Goal: Communication & Community: Answer question/provide support

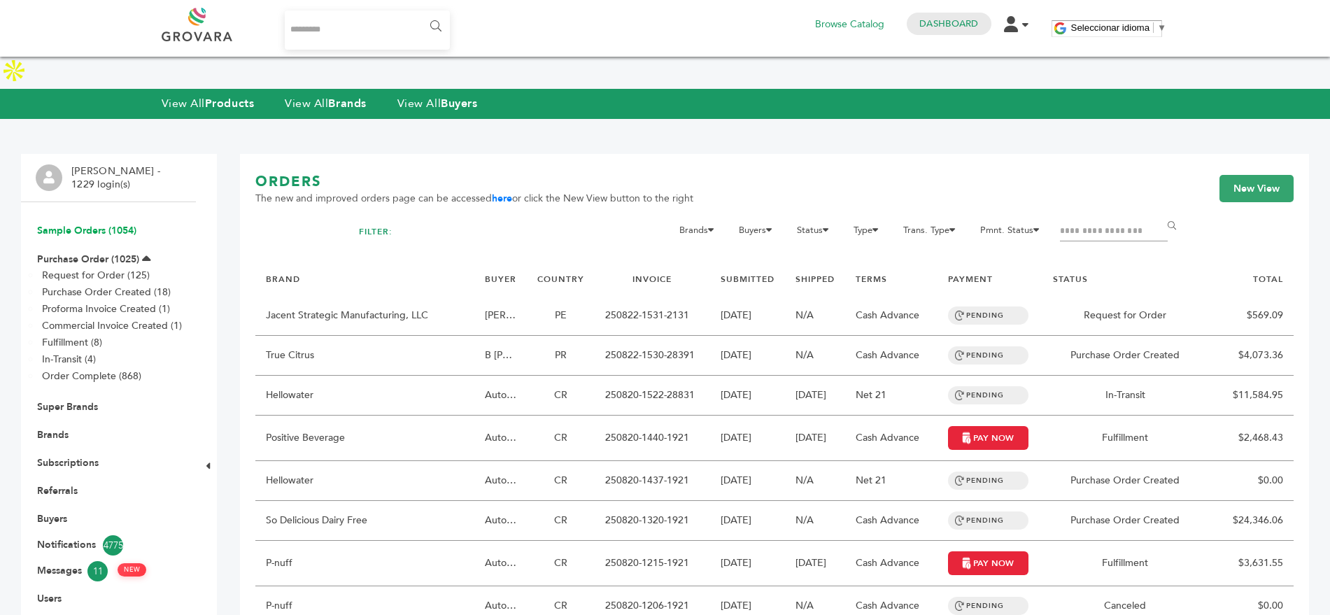
click at [83, 224] on link "Sample Orders (1054)" at bounding box center [86, 230] width 99 height 13
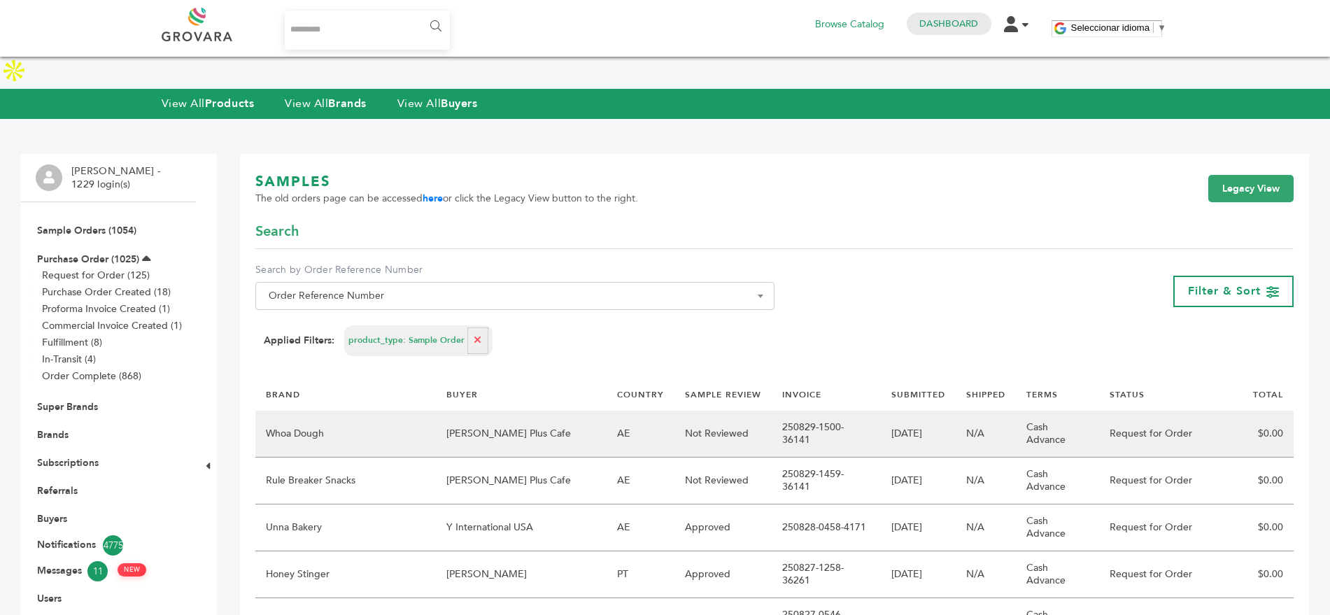
click at [464, 411] on td "[PERSON_NAME] Plus Cafe" at bounding box center [521, 434] width 171 height 47
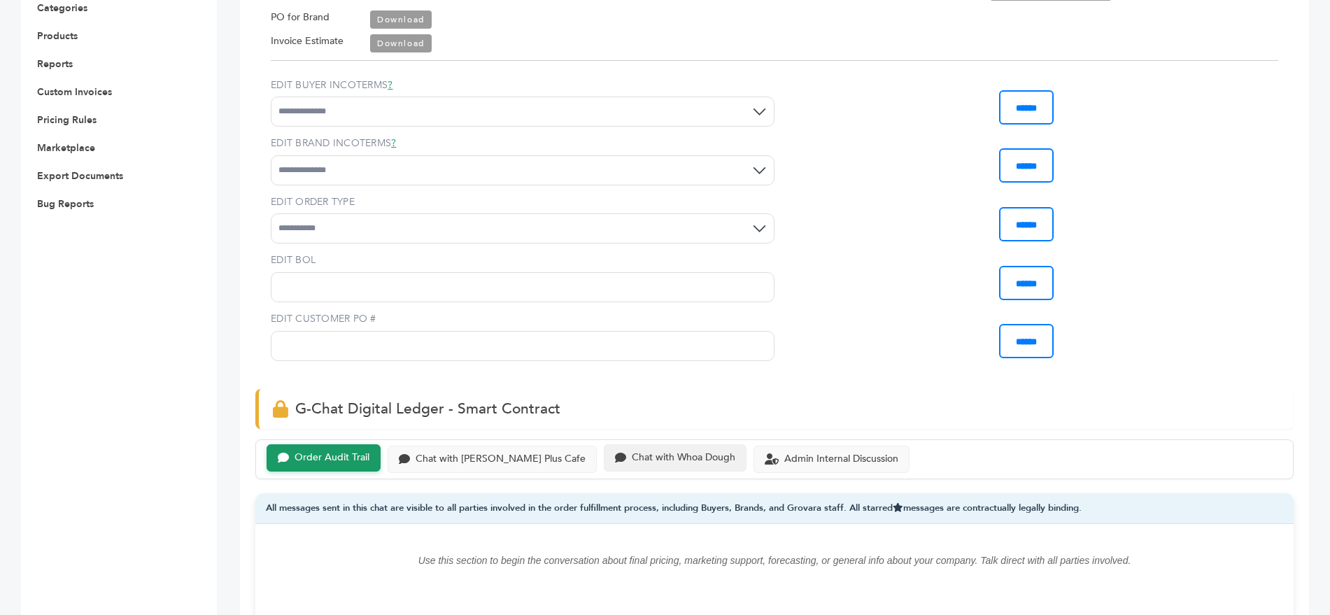
scroll to position [625, 0]
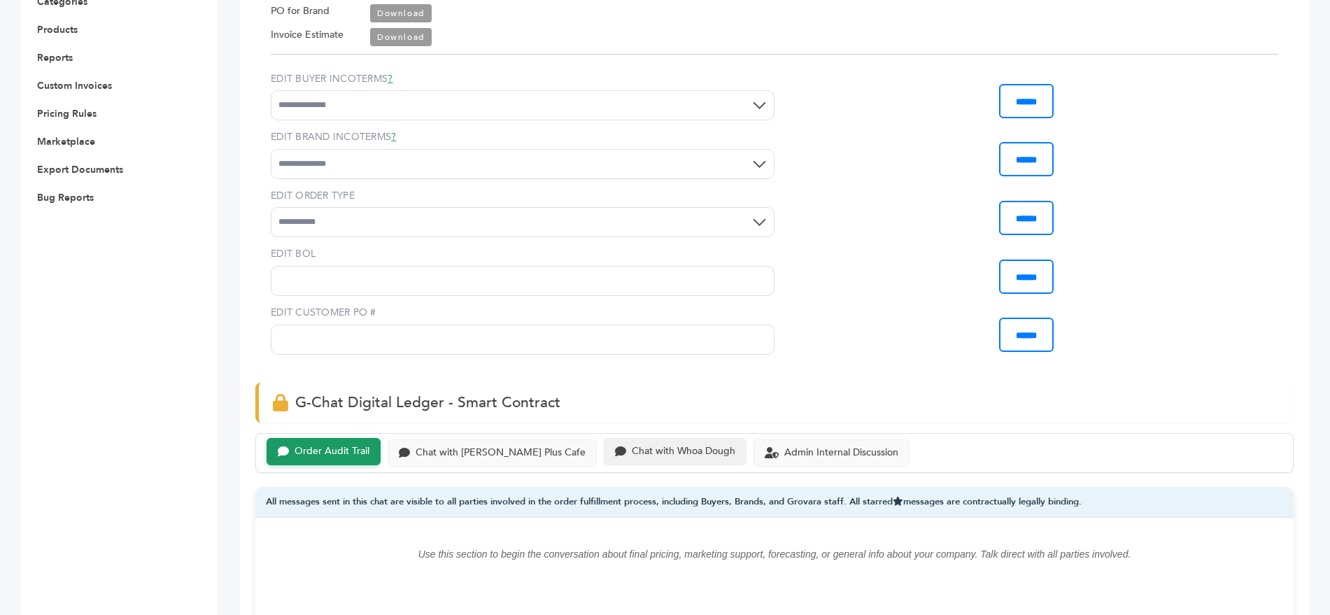
click at [632, 446] on div "Chat with Whoa Dough" at bounding box center [684, 452] width 104 height 12
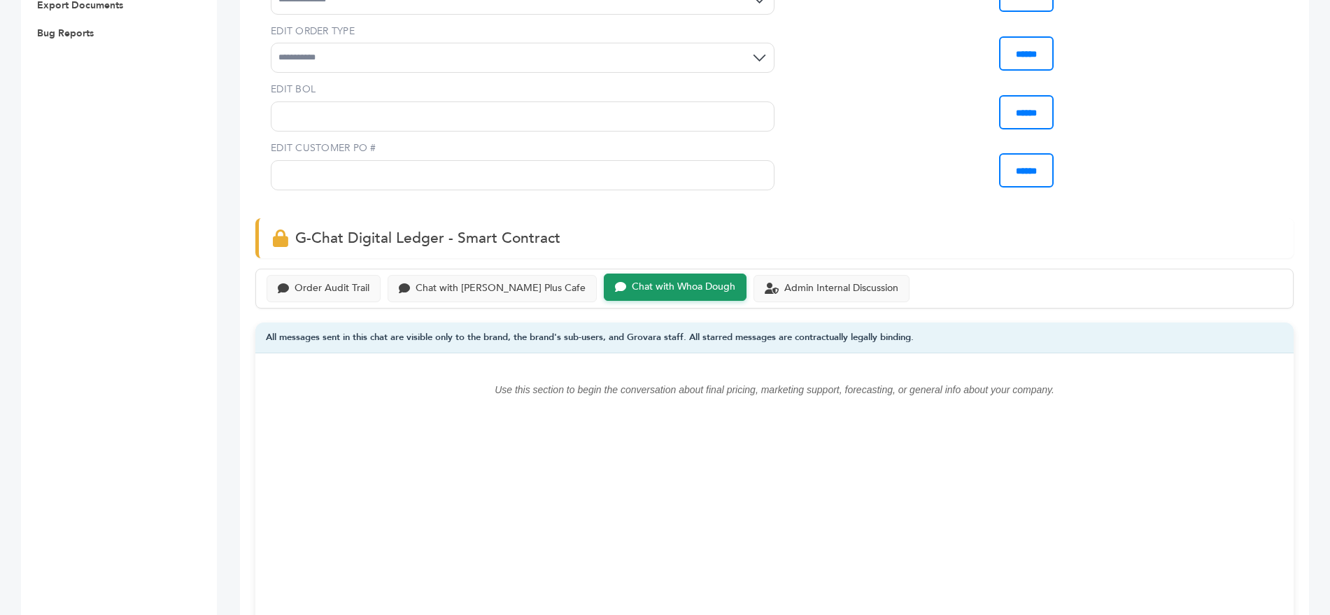
scroll to position [1006, 0]
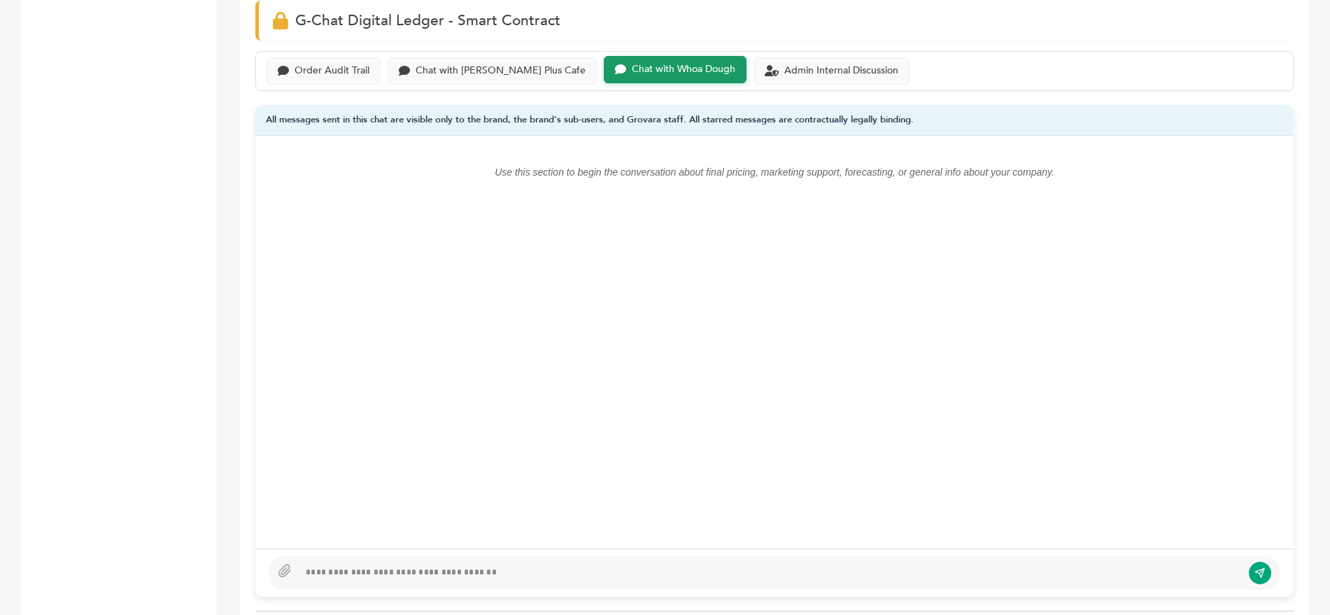
click at [335, 564] on div at bounding box center [770, 572] width 943 height 17
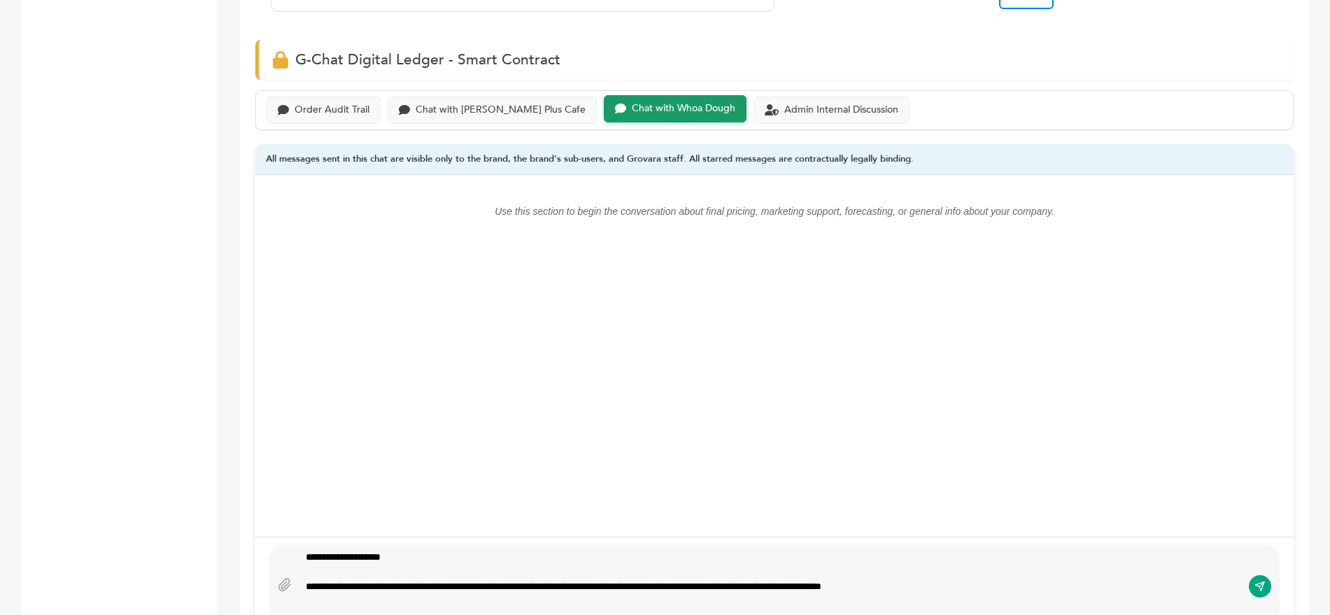
scroll to position [953, 0]
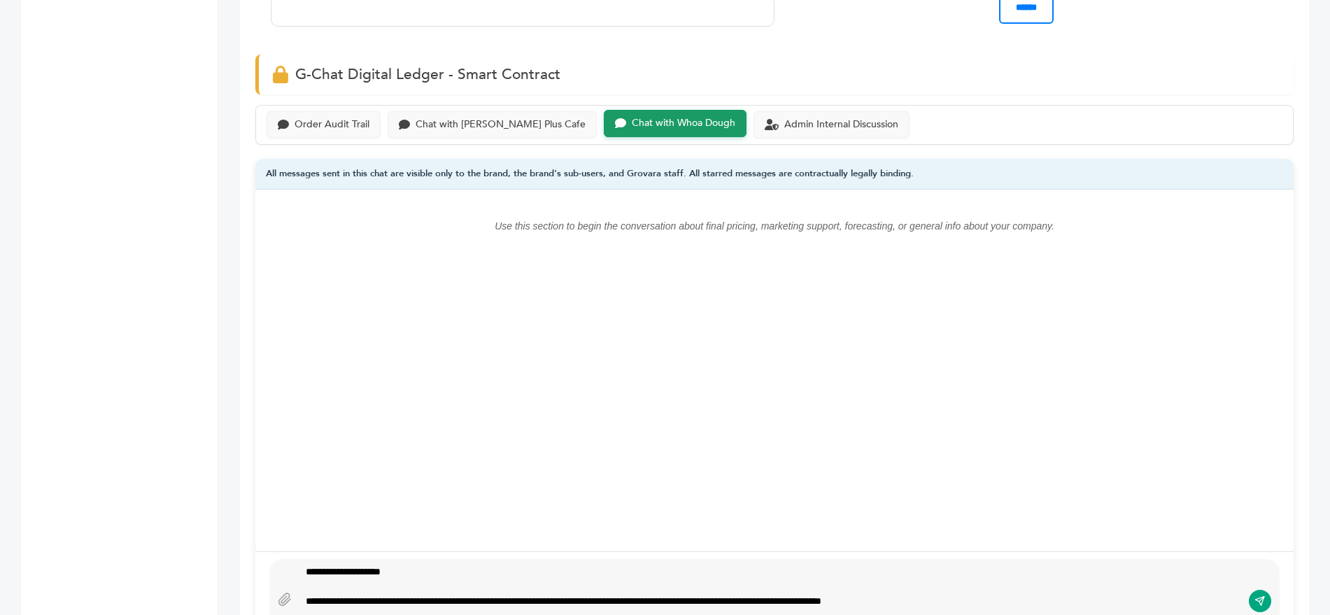
type textarea "**********"
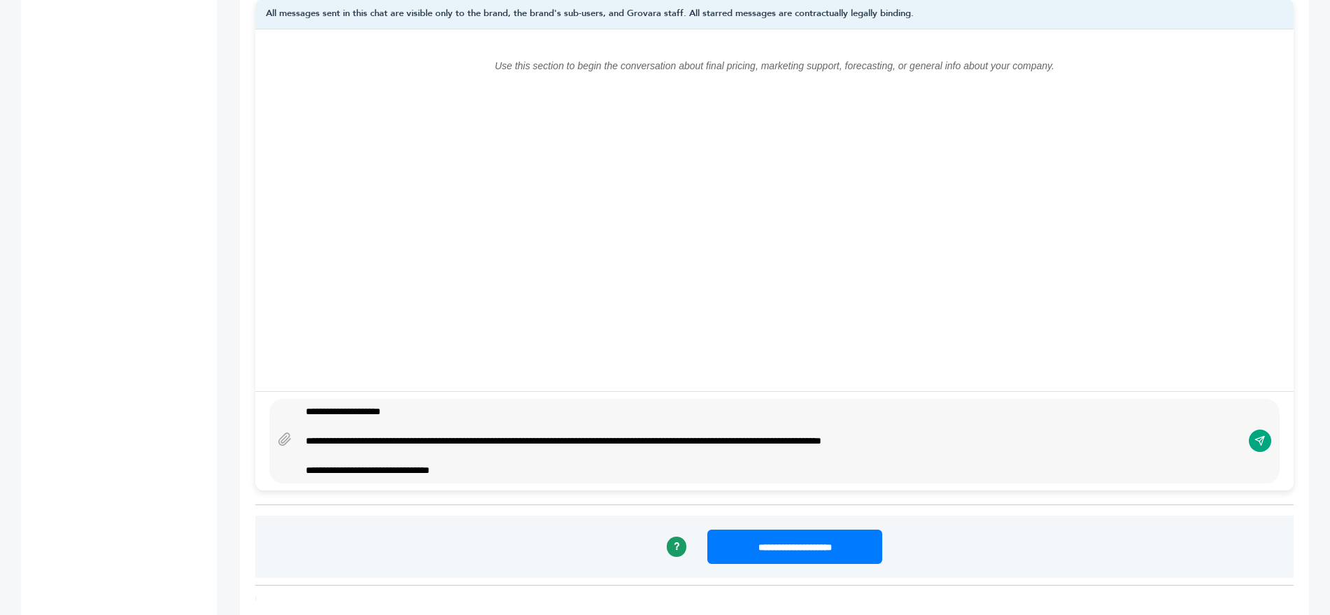
scroll to position [1113, 0]
click at [1262, 429] on button "submit" at bounding box center [1260, 441] width 24 height 24
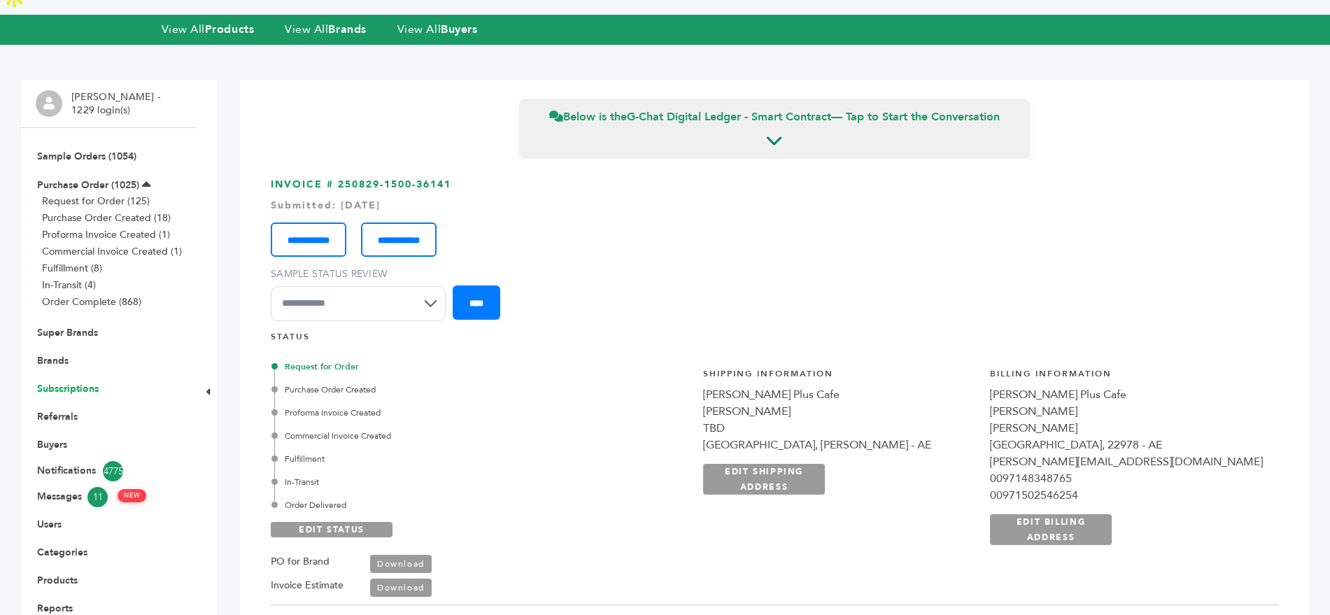
scroll to position [66, 0]
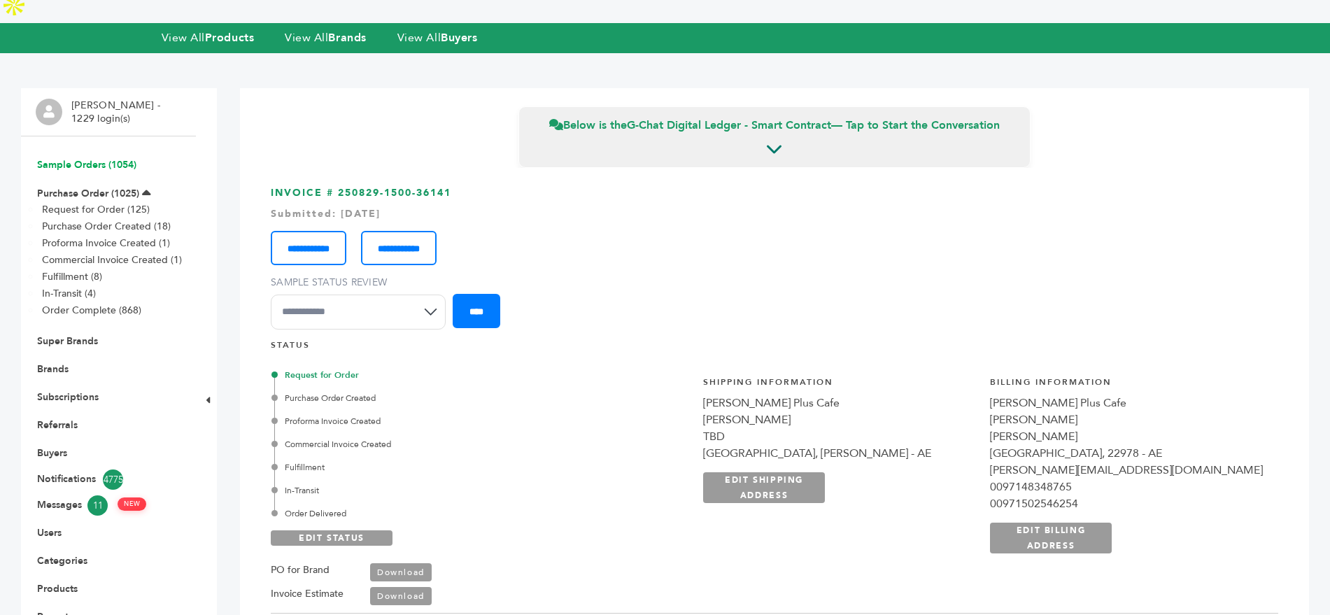
click at [84, 158] on link "Sample Orders (1054)" at bounding box center [86, 164] width 99 height 13
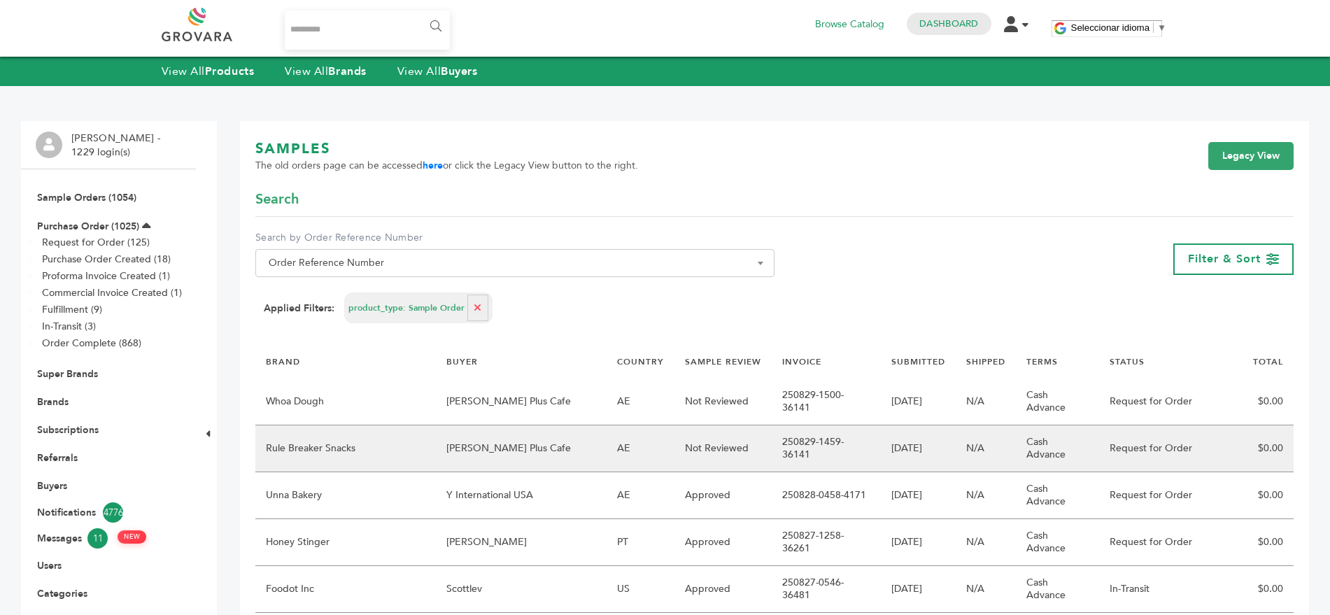
click at [489, 429] on td "[PERSON_NAME] Plus Cafe" at bounding box center [521, 448] width 171 height 47
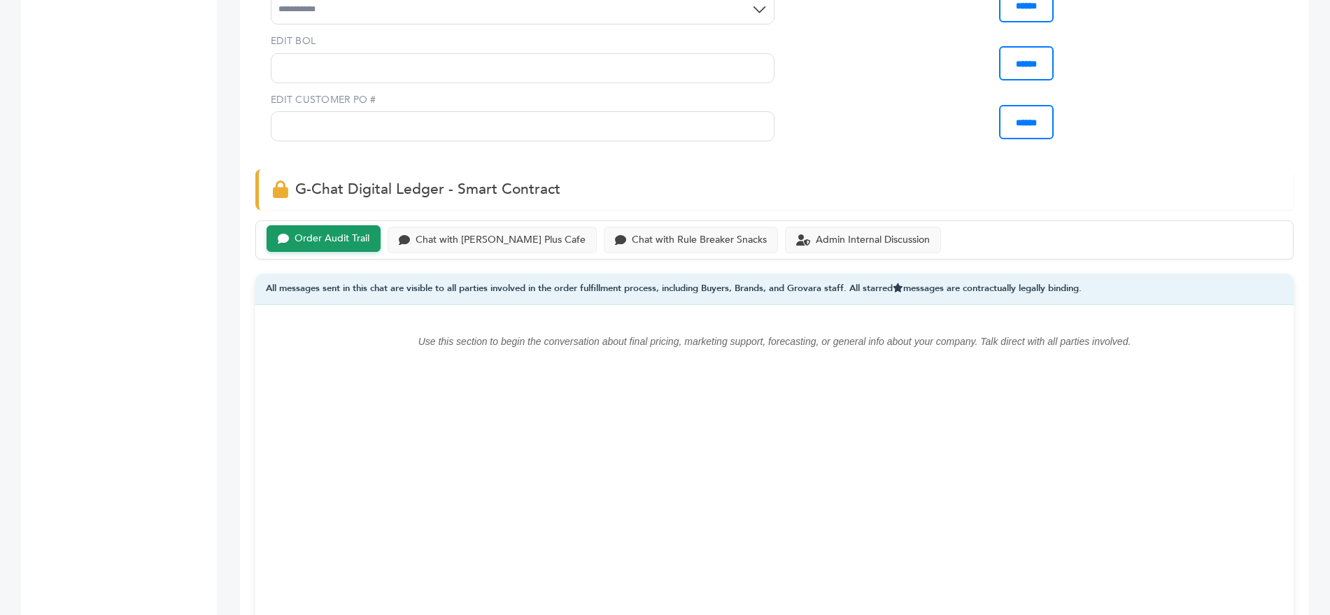
scroll to position [808, 0]
click at [667, 234] on div "Chat with Rule Breaker Snacks" at bounding box center [699, 236] width 135 height 12
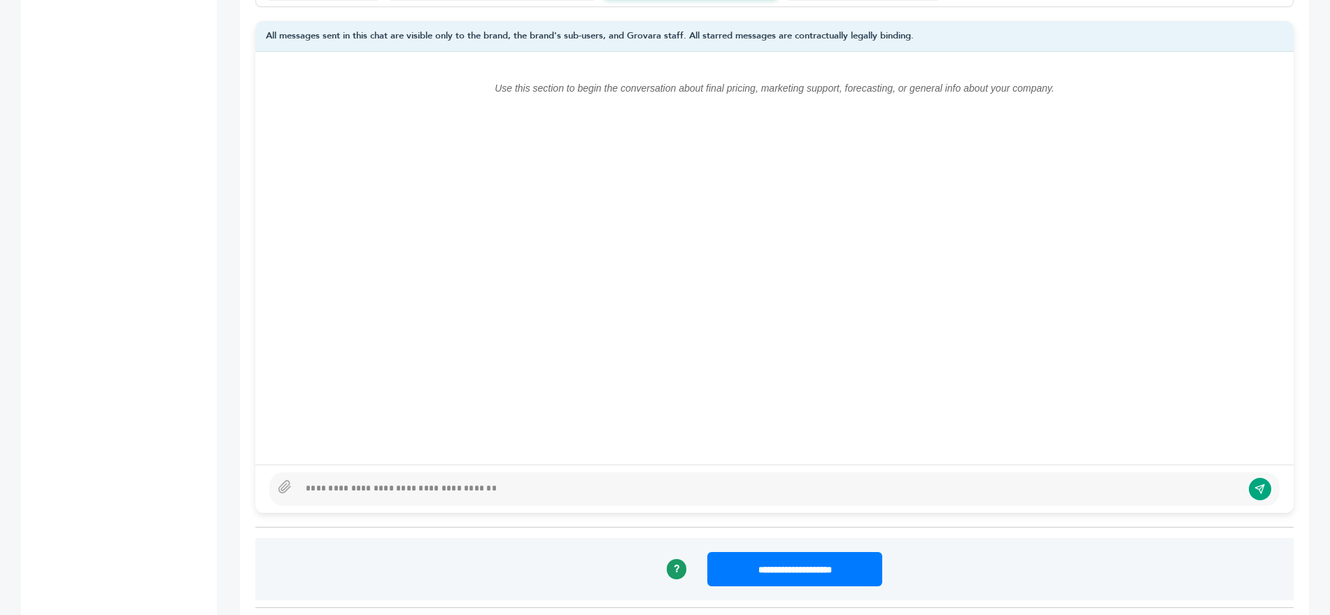
scroll to position [1091, 0]
click at [412, 480] on div at bounding box center [770, 488] width 943 height 17
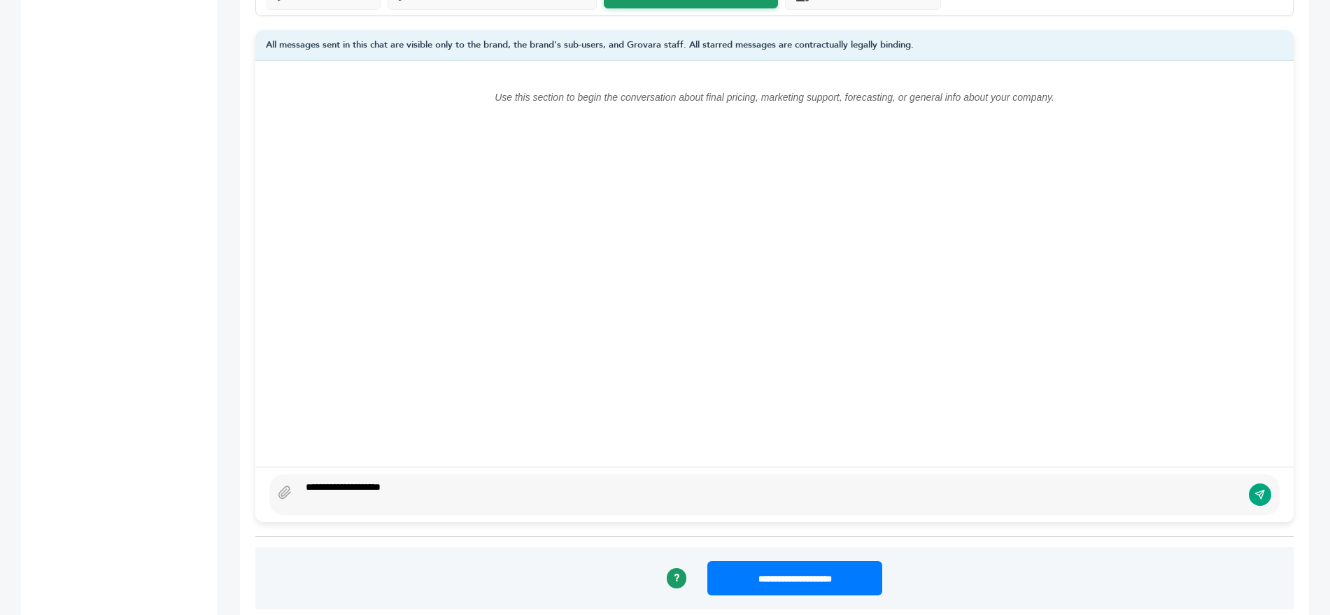
scroll to position [1067, 0]
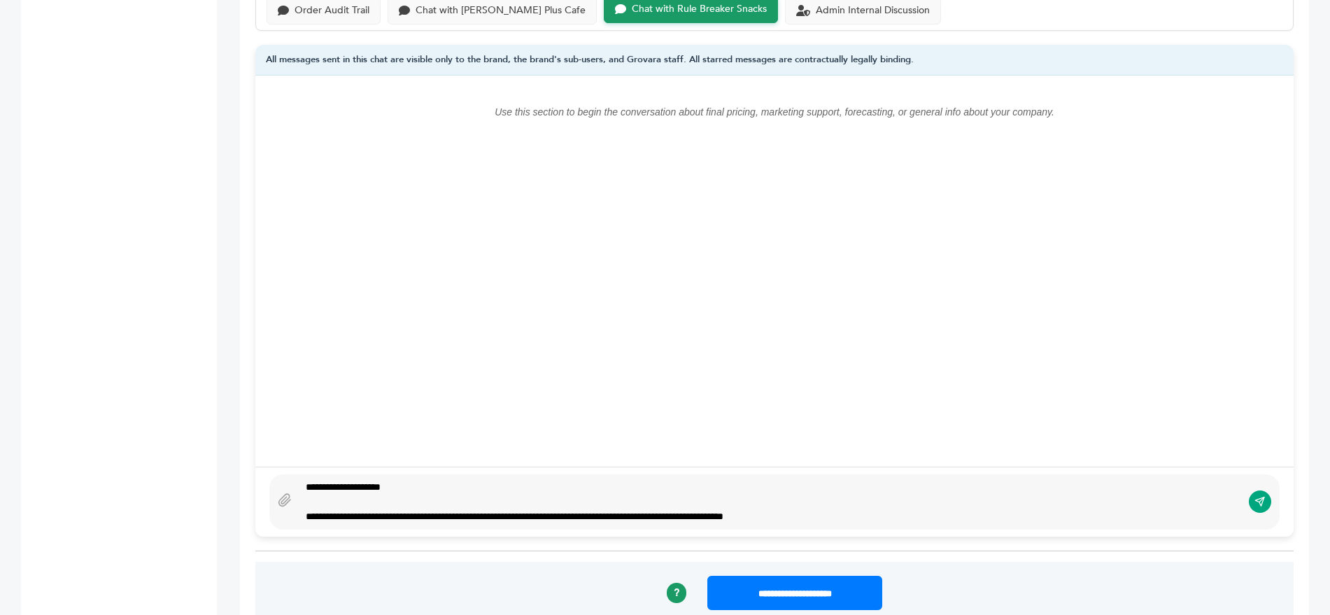
click at [449, 509] on div "**********" at bounding box center [770, 516] width 929 height 15
click at [385, 494] on div at bounding box center [770, 501] width 929 height 15
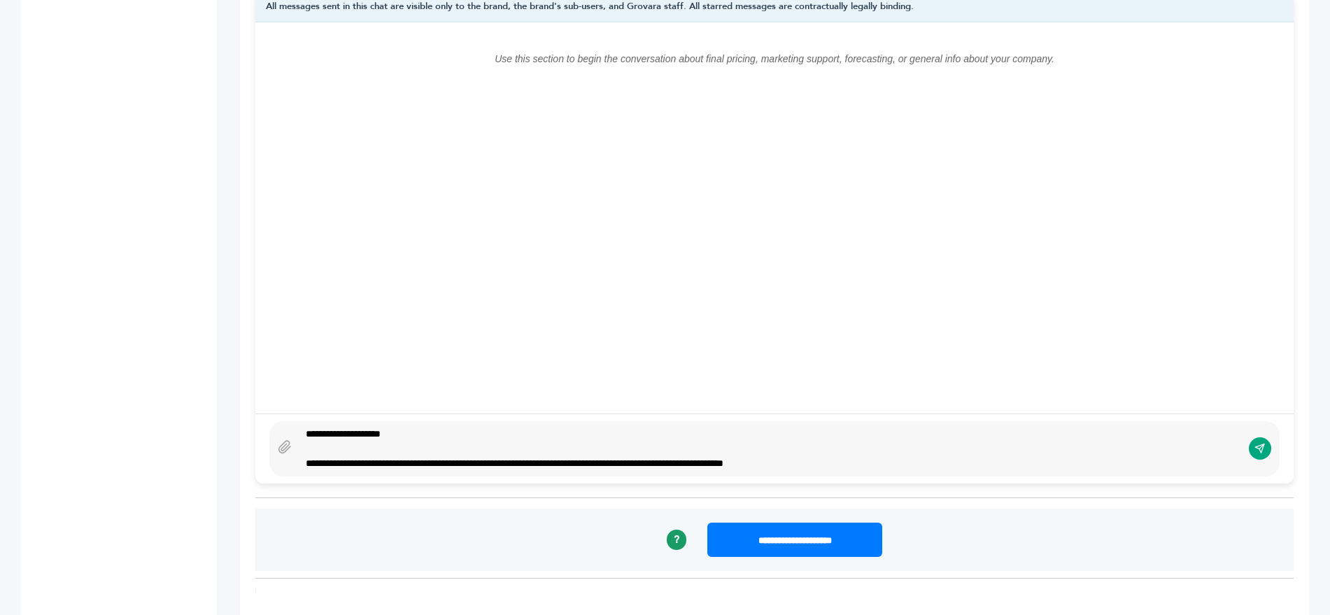
scroll to position [1119, 0]
click at [385, 427] on div "**********" at bounding box center [770, 449] width 943 height 44
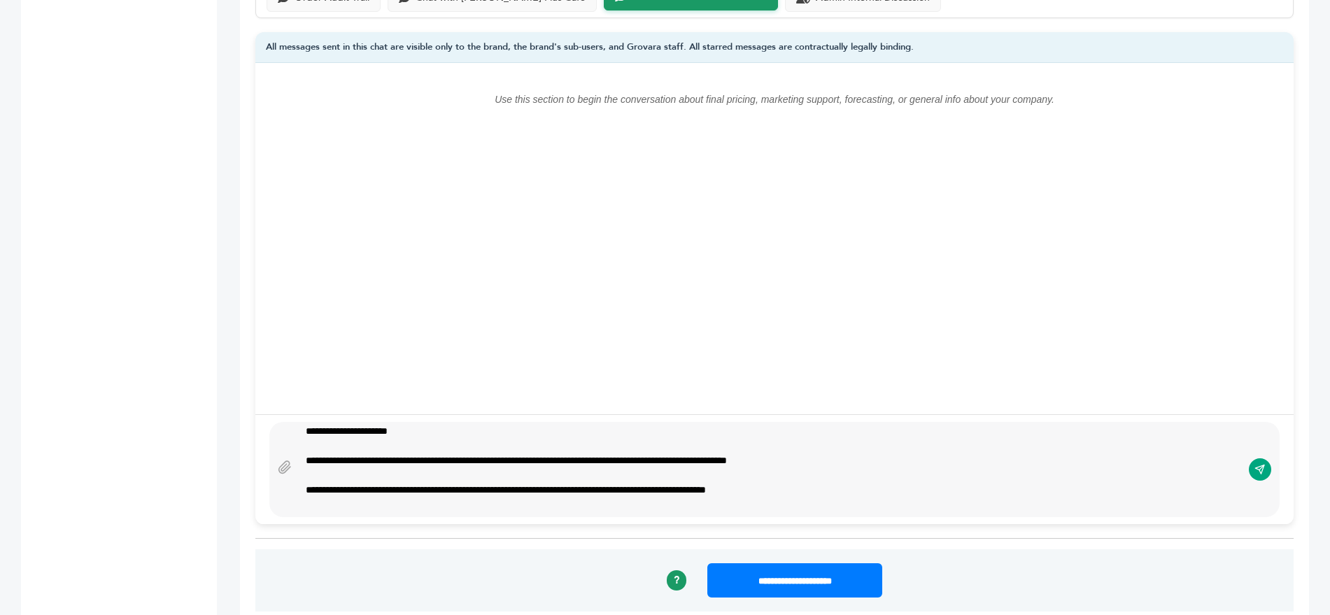
scroll to position [18, 0]
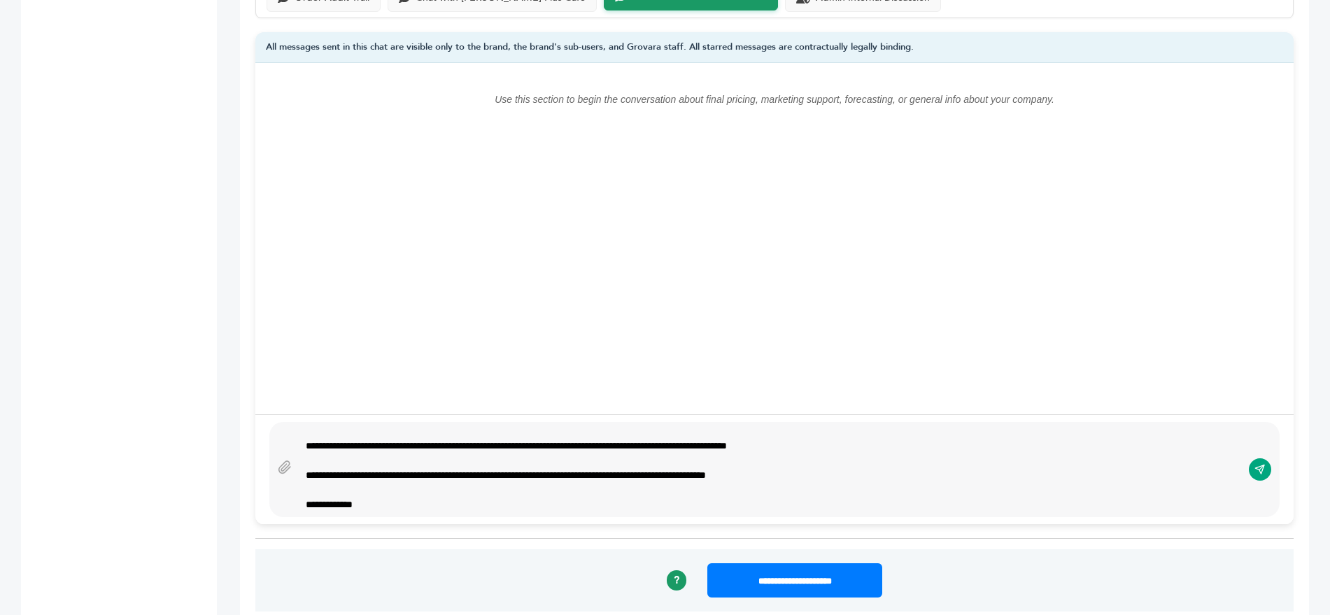
click at [886, 439] on div "**********" at bounding box center [763, 446] width 915 height 15
click at [887, 439] on div "**********" at bounding box center [763, 446] width 915 height 15
type textarea "**********"
click at [1262, 464] on icon "submit" at bounding box center [1259, 470] width 11 height 12
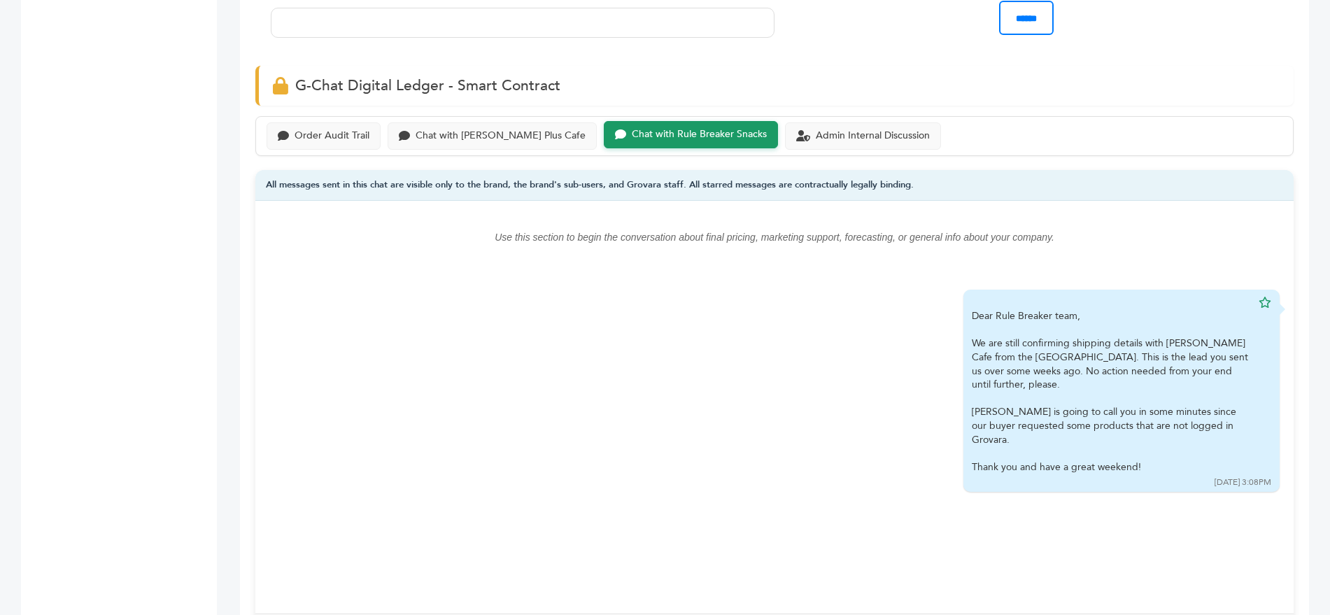
scroll to position [939, 0]
click at [291, 131] on div "Order Audit Trail" at bounding box center [324, 137] width 92 height 12
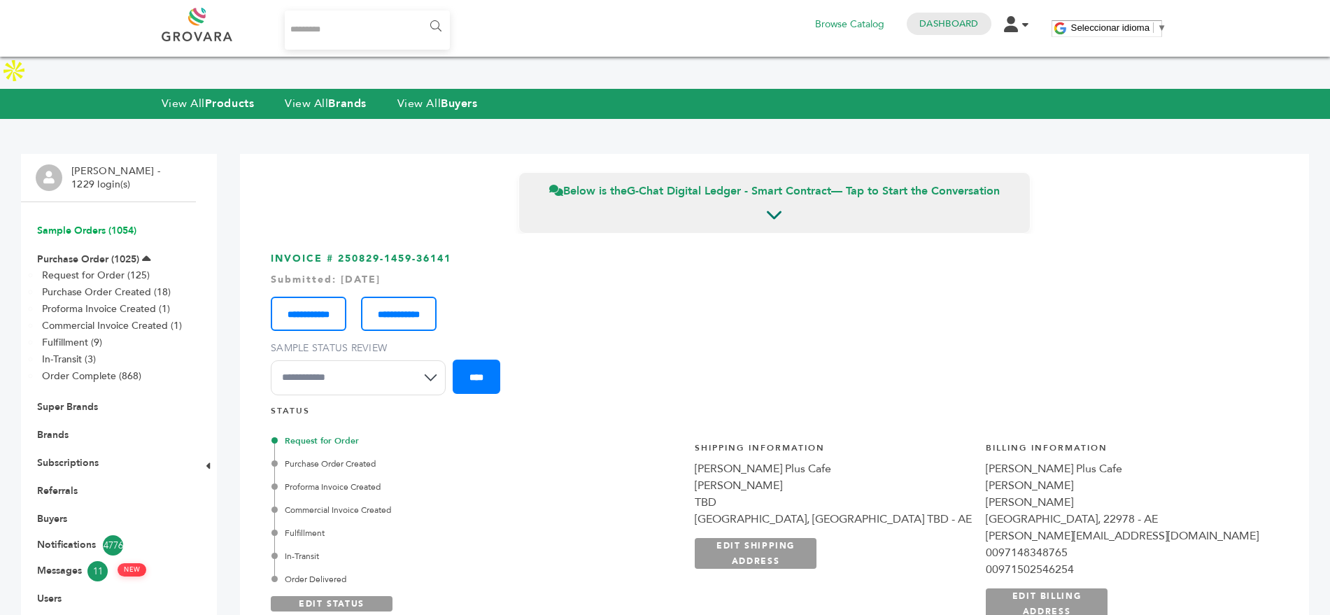
click at [64, 224] on link "Sample Orders (1054)" at bounding box center [86, 230] width 99 height 13
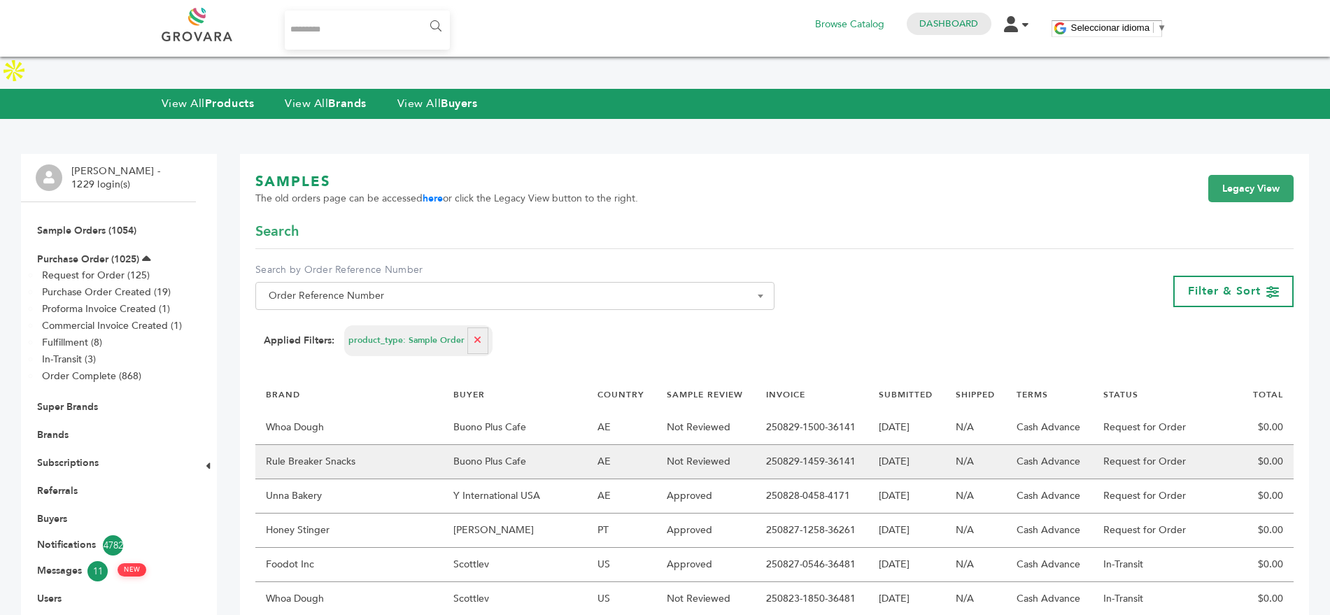
click at [457, 445] on td "Buono Plus Cafe" at bounding box center [515, 462] width 144 height 34
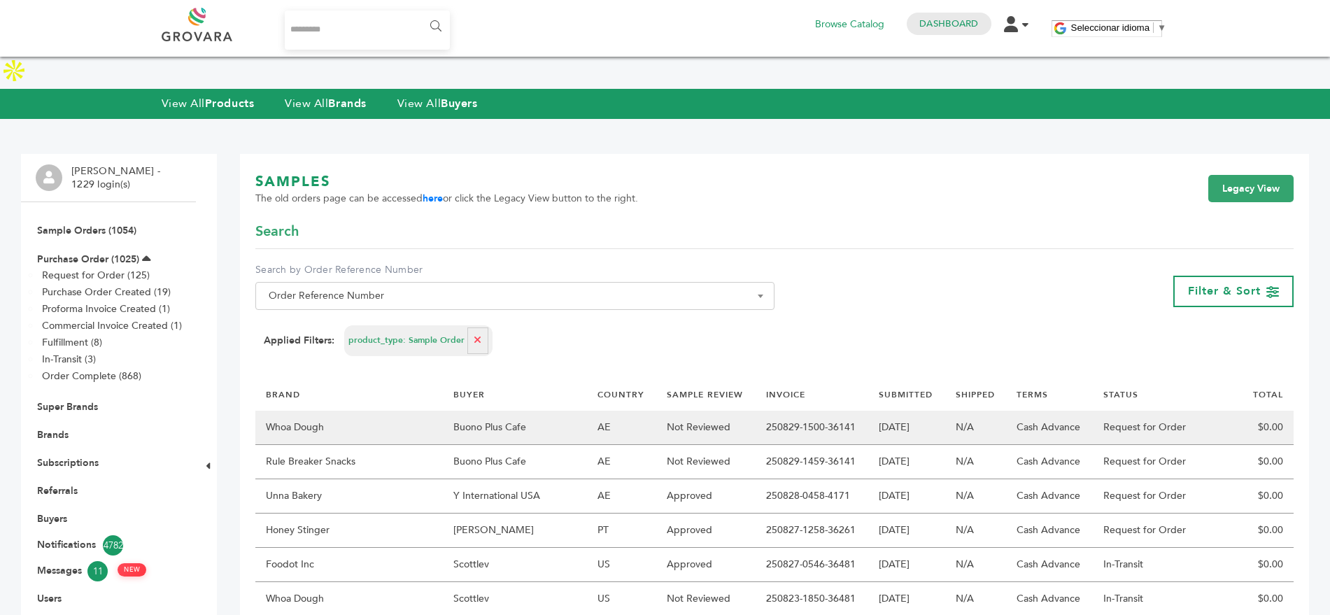
click at [358, 411] on td "Whoa Dough" at bounding box center [348, 428] width 187 height 34
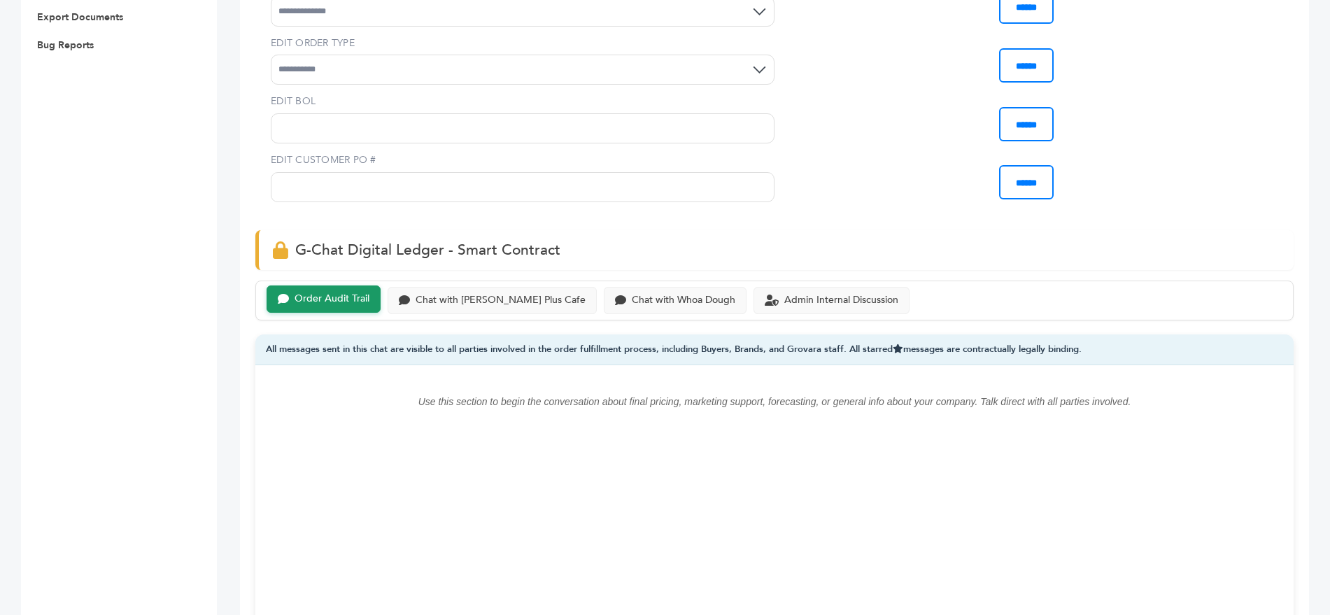
scroll to position [771, 0]
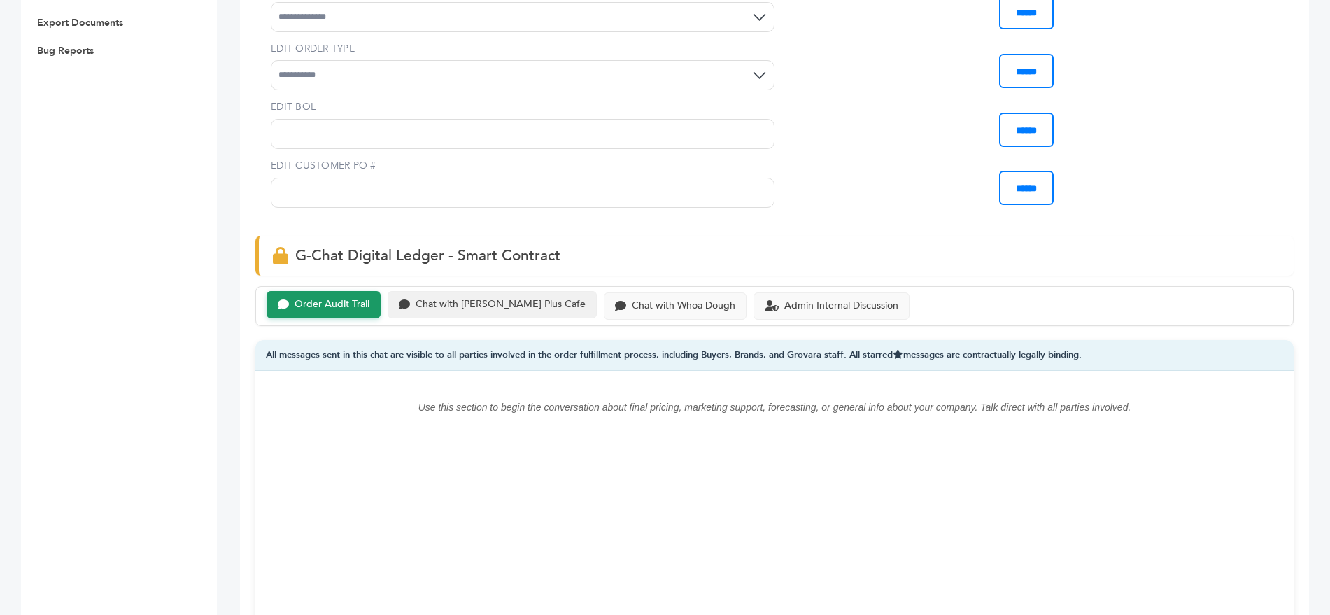
click at [508, 299] on div "Chat with [PERSON_NAME] Plus Cafe" at bounding box center [500, 305] width 170 height 12
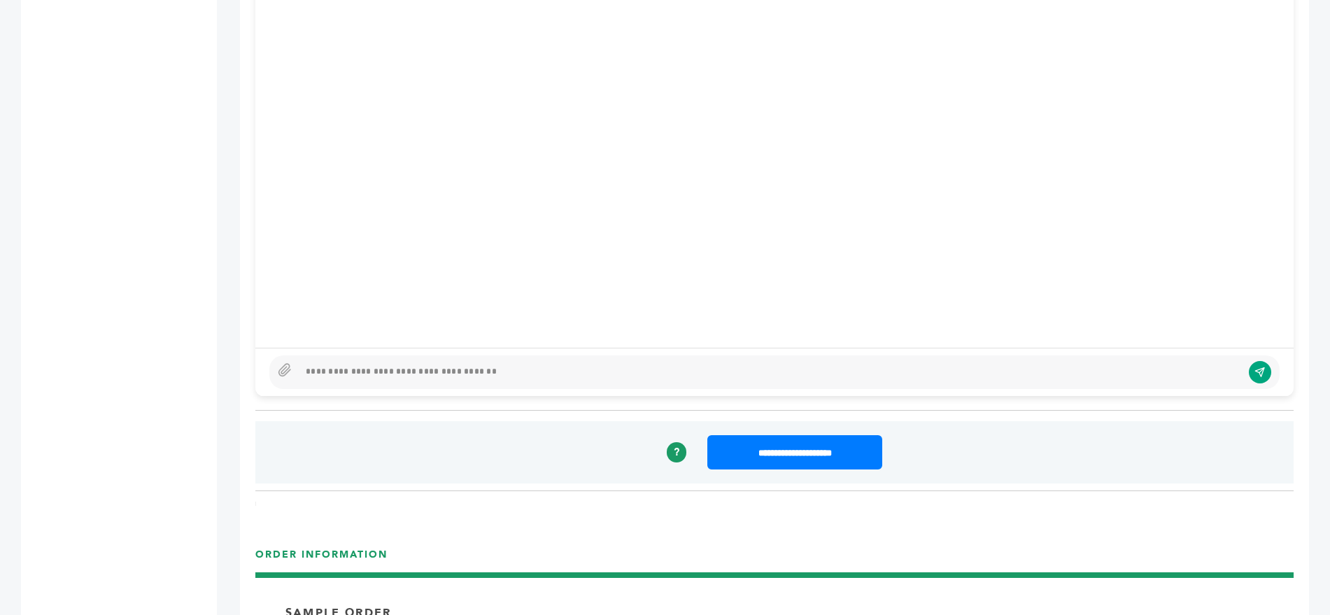
scroll to position [1216, 0]
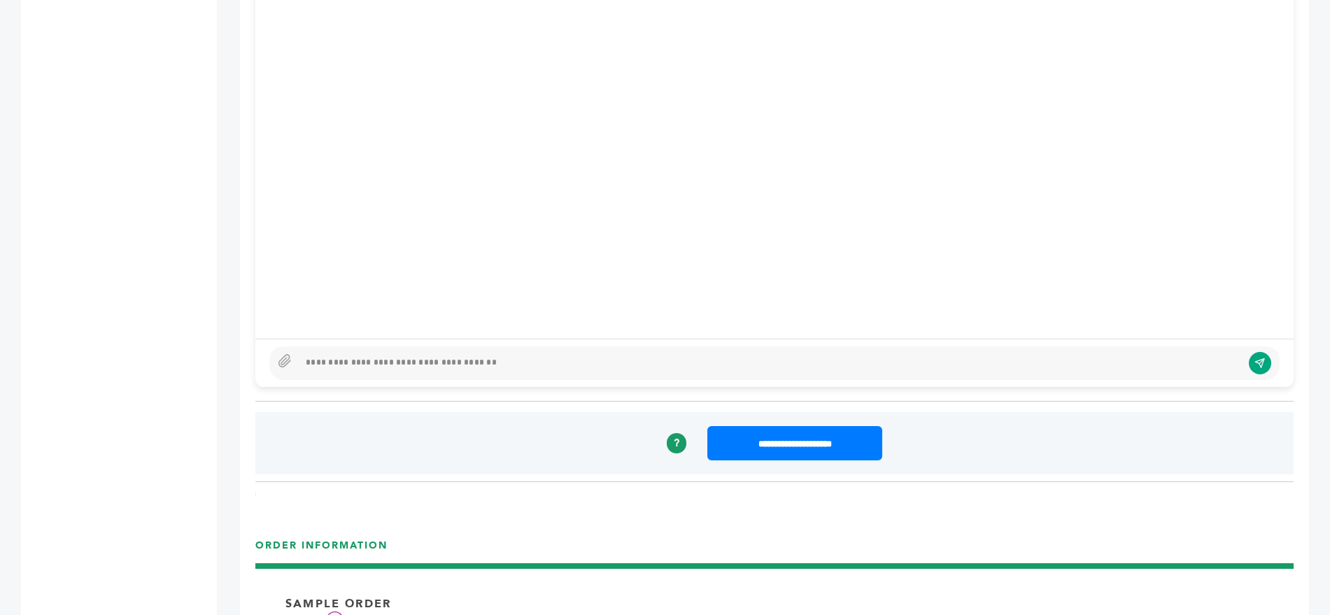
click at [404, 355] on div at bounding box center [770, 363] width 943 height 17
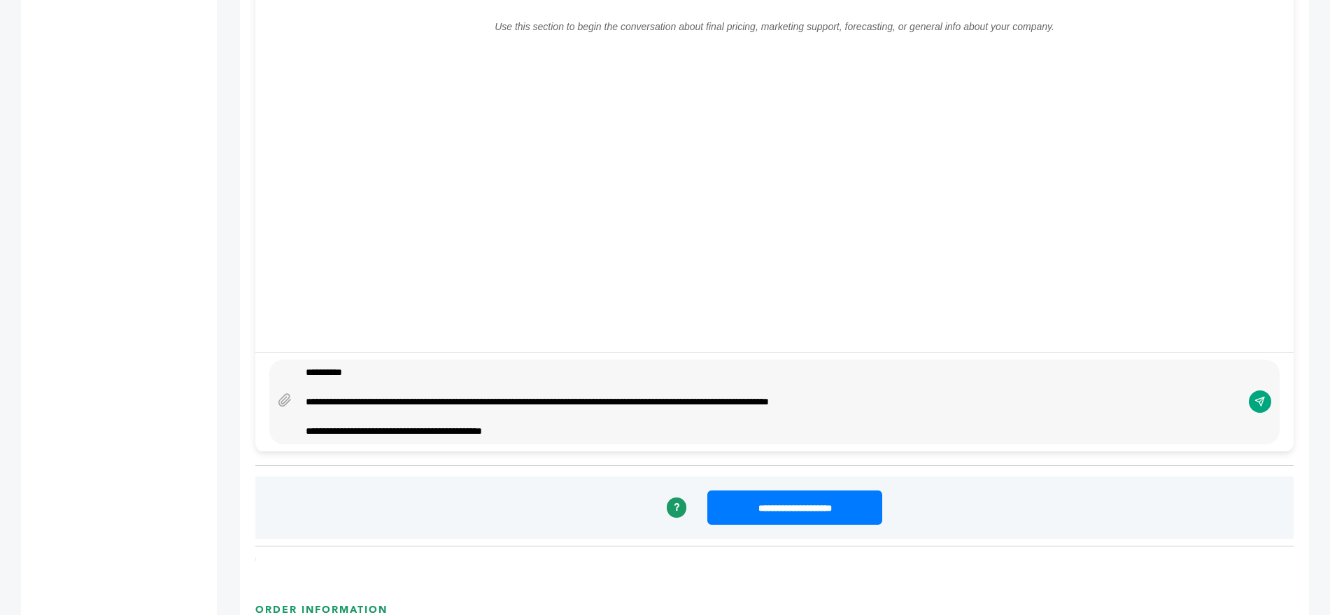
scroll to position [18, 0]
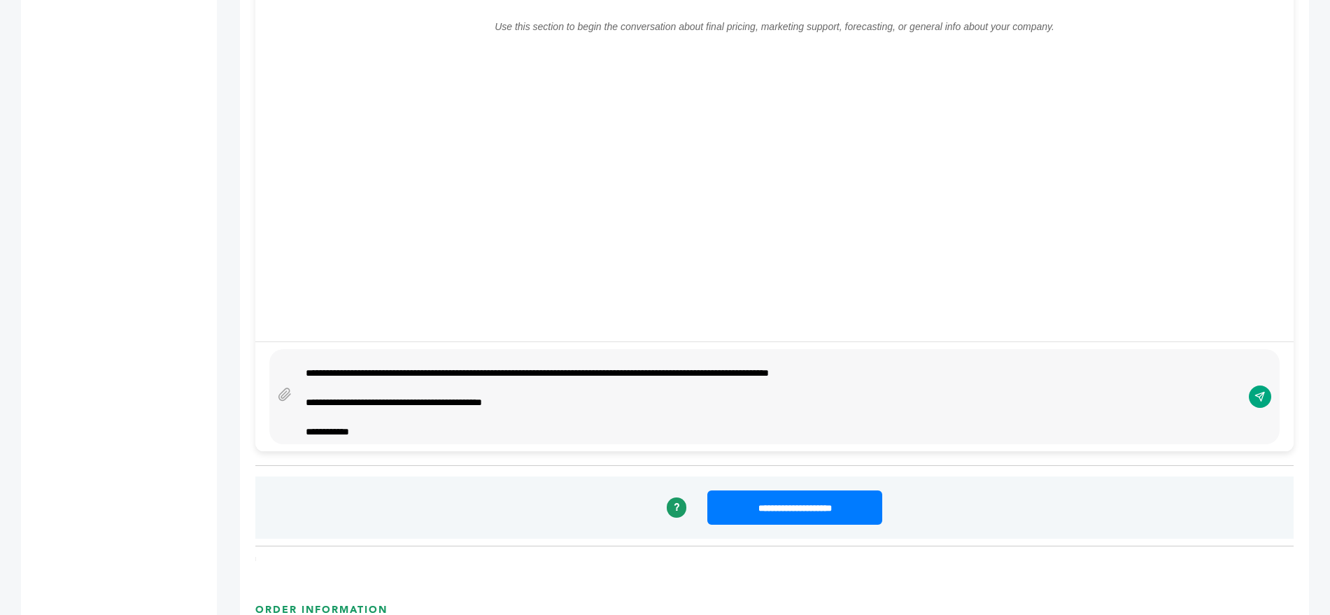
type textarea "**********"
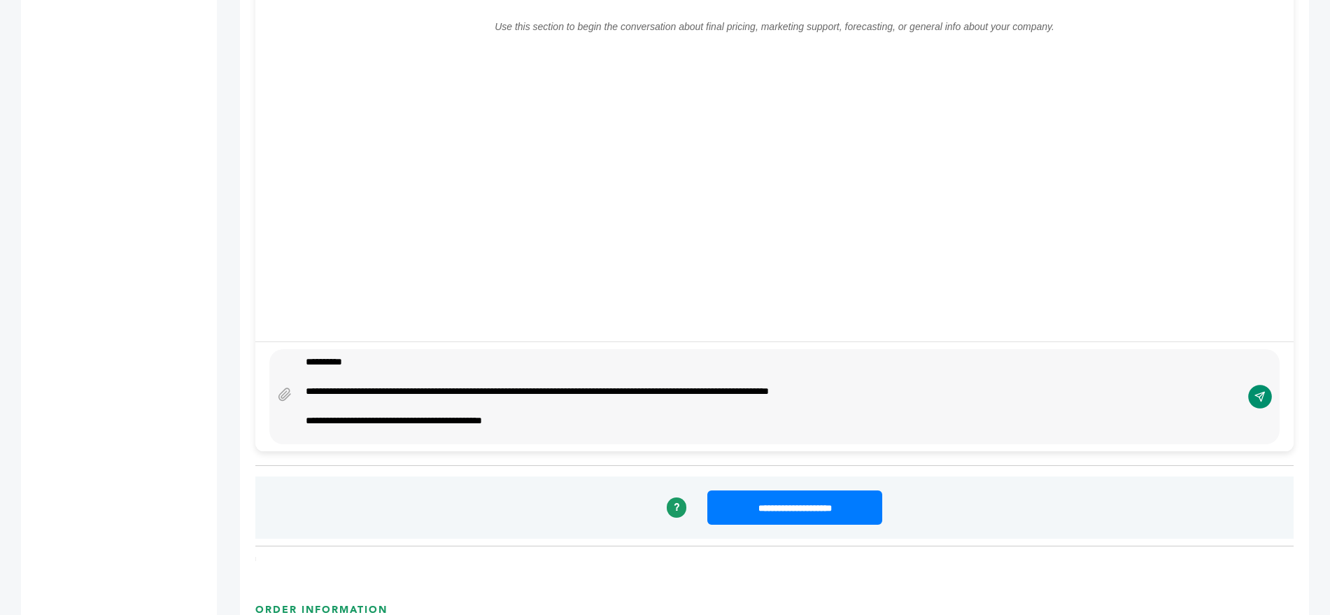
click at [1265, 385] on button "submit" at bounding box center [1260, 397] width 24 height 24
